Goal: Task Accomplishment & Management: Use online tool/utility

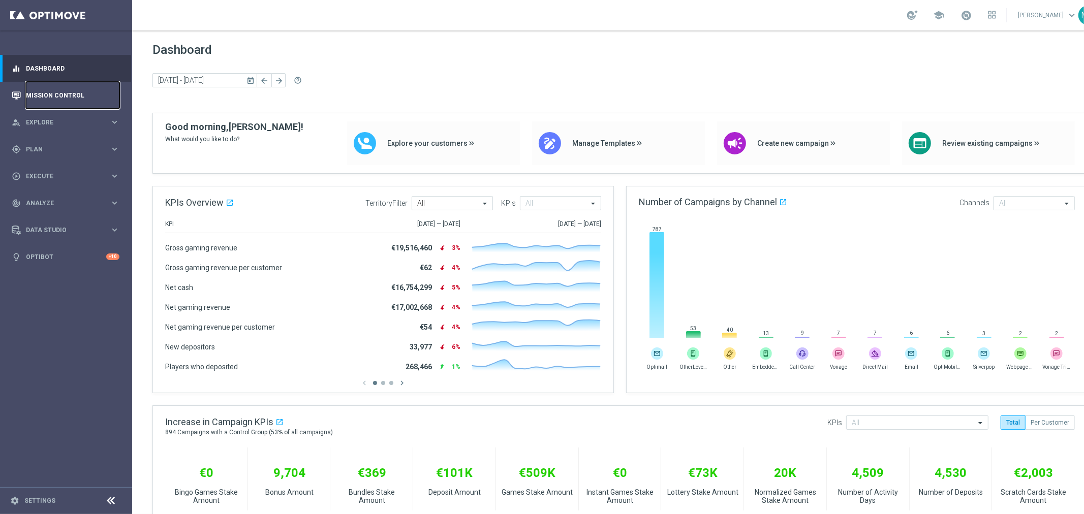
click at [73, 97] on link "Mission Control" at bounding box center [72, 95] width 93 height 27
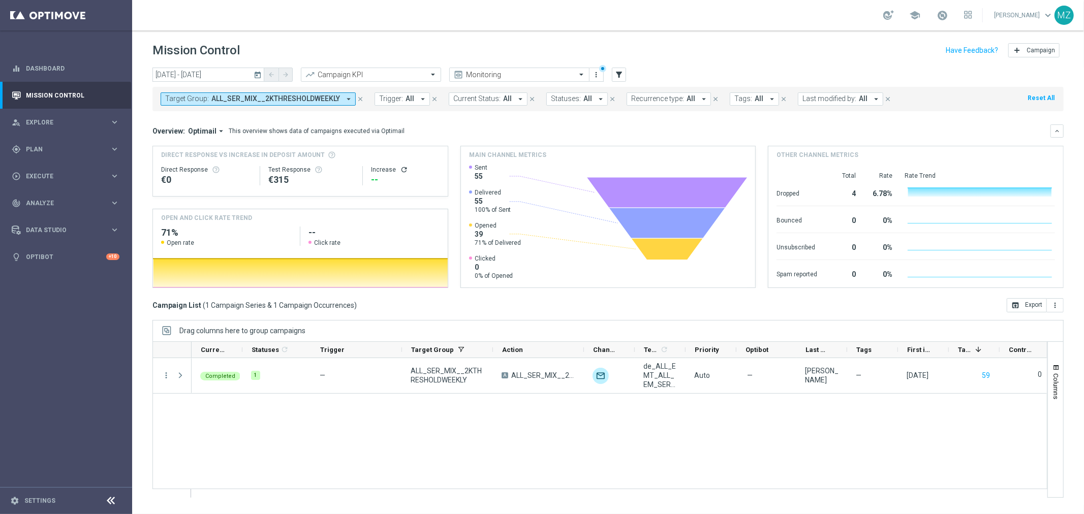
click at [297, 101] on span "ALL_SER_MIX__2KTHRESHOLDWEEKLY" at bounding box center [275, 99] width 129 height 9
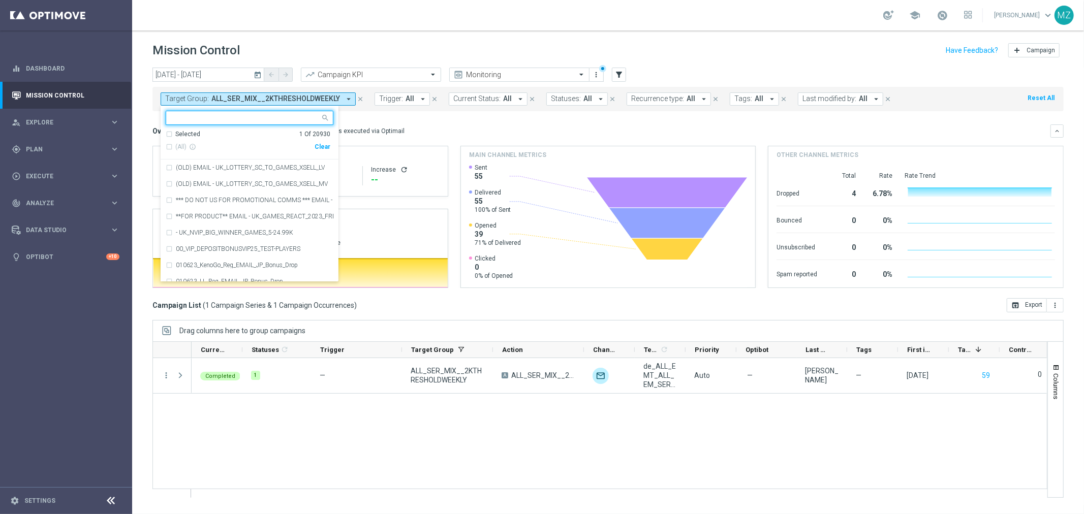
click at [0, 0] on div "Clear" at bounding box center [0, 0] width 0 height 0
click at [281, 95] on span "ALL_SER_MIX__2KTHRESHOLDWEEKLY" at bounding box center [275, 99] width 129 height 9
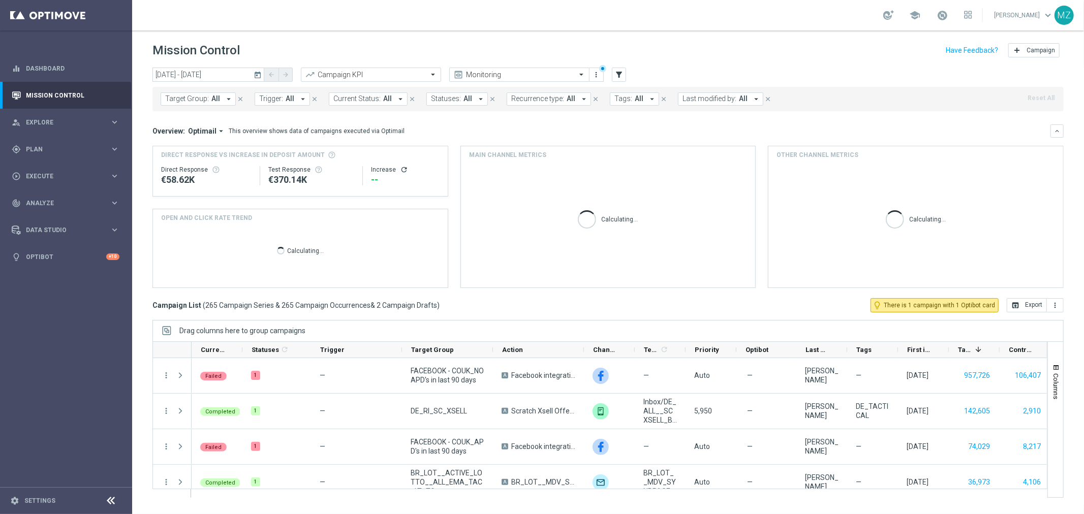
click at [281, 95] on button "Trigger: All arrow_drop_down" at bounding box center [282, 98] width 55 height 13
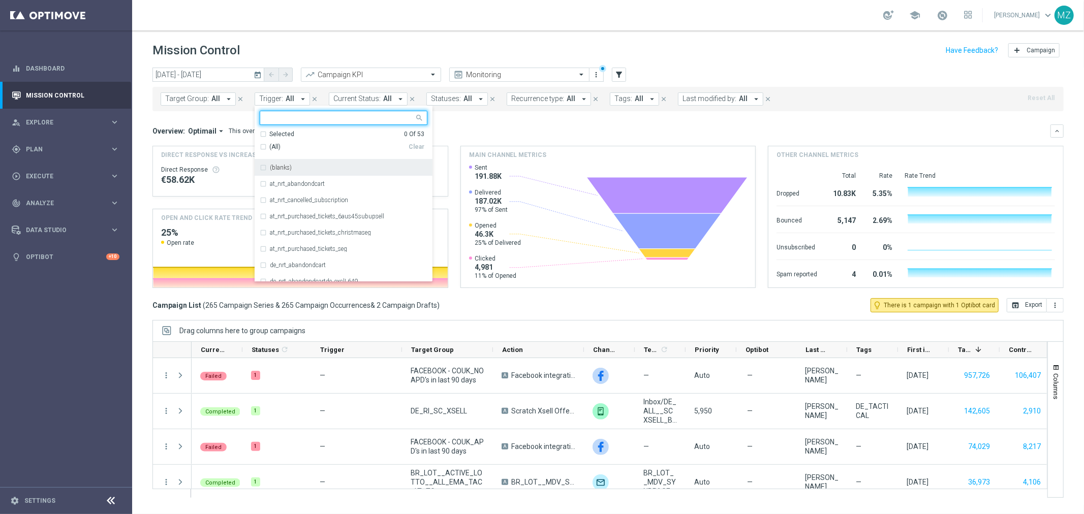
click at [262, 147] on div "(All)" at bounding box center [334, 147] width 149 height 9
click at [260, 168] on div "(blanks)" at bounding box center [344, 168] width 168 height 16
click at [745, 24] on div "school [PERSON_NAME] keyboard_arrow_down MZ" at bounding box center [608, 15] width 952 height 30
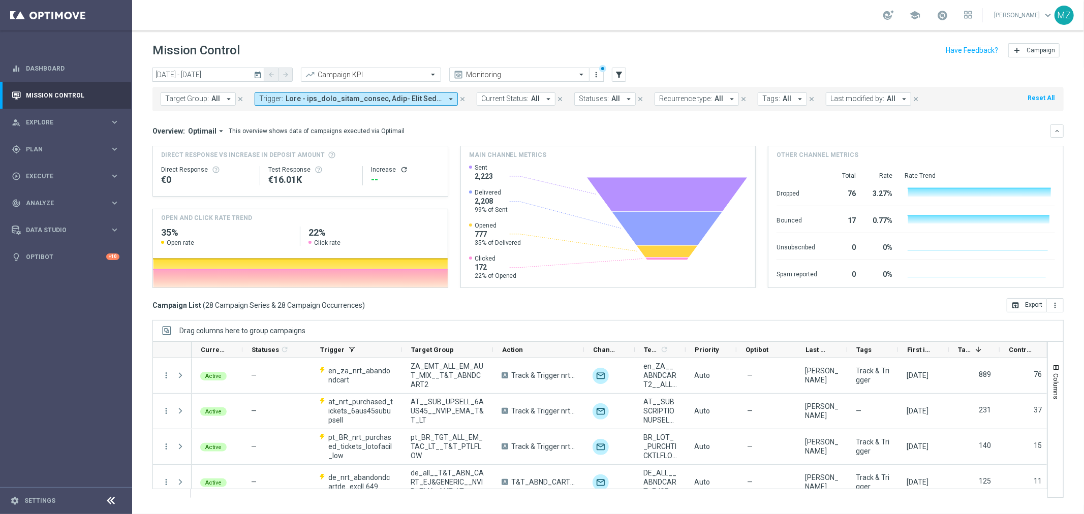
click at [261, 79] on button "today" at bounding box center [258, 75] width 12 height 15
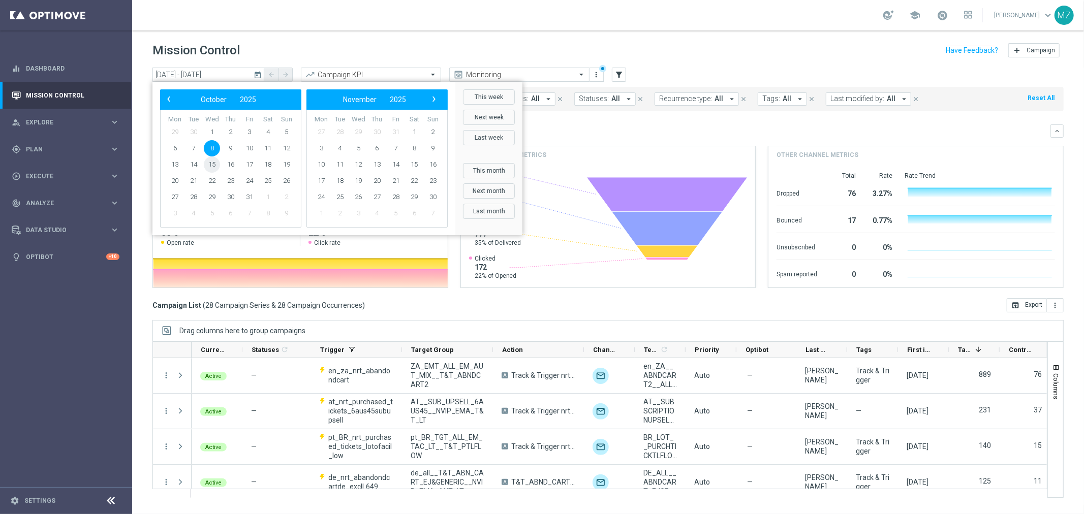
click at [214, 160] on span "15" at bounding box center [212, 164] width 16 height 16
type input "[DATE] - [DATE]"
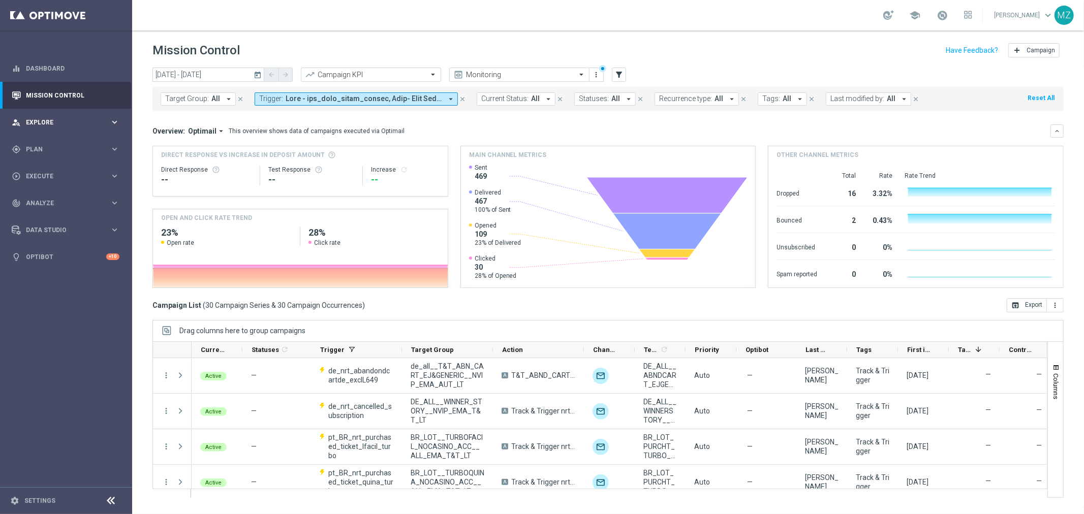
click at [58, 118] on div "person_search Explore" at bounding box center [61, 122] width 98 height 9
click at [63, 141] on div "gps_fixed Plan keyboard_arrow_right" at bounding box center [65, 149] width 131 height 27
